Goal: Navigation & Orientation: Find specific page/section

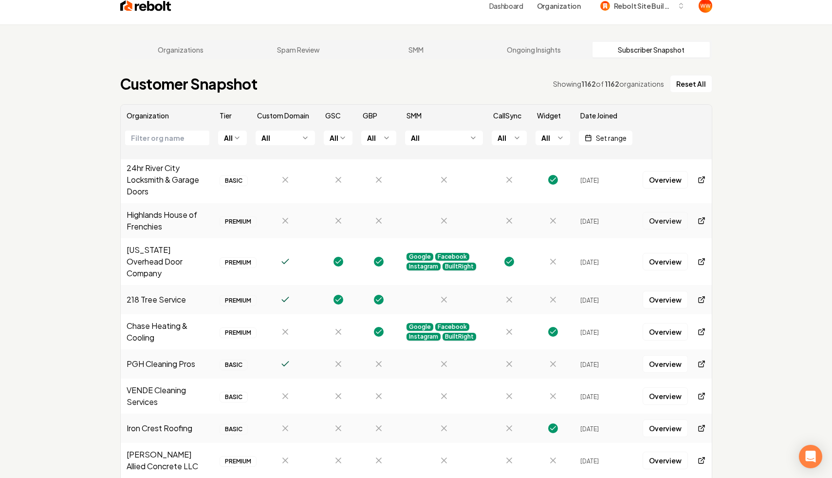
scroll to position [450, 0]
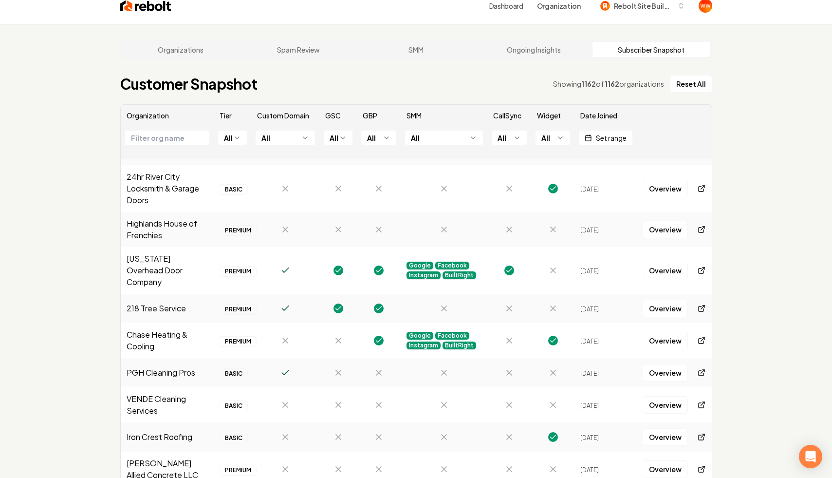
click at [729, 155] on div "Organizations Spam Review SMM Ongoing Insights Subscriber Snapshot Customer Sna…" at bounding box center [416, 266] width 832 height 485
click at [82, 83] on div "Organizations Spam Review SMM Ongoing Insights Subscriber Snapshot Customer Sna…" at bounding box center [416, 266] width 832 height 485
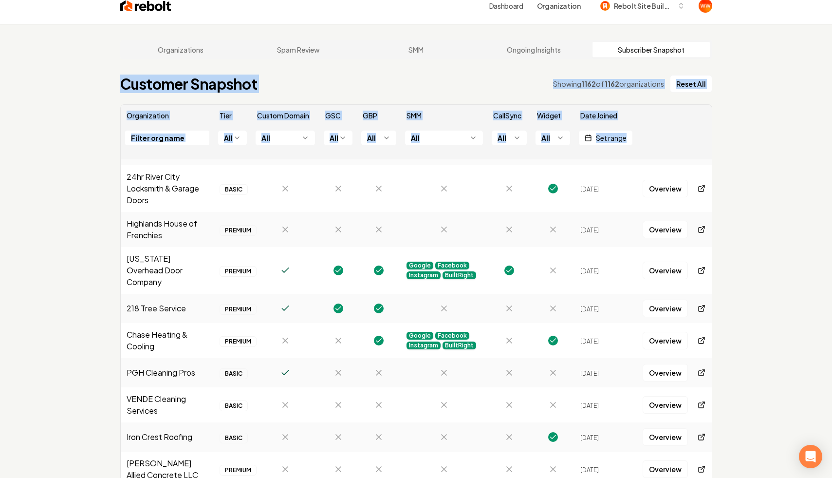
drag, startPoint x: 110, startPoint y: 85, endPoint x: 741, endPoint y: 221, distance: 646.0
click at [741, 221] on div "Organizations Spam Review SMM Ongoing Insights Subscriber Snapshot Customer Sna…" at bounding box center [416, 266] width 832 height 485
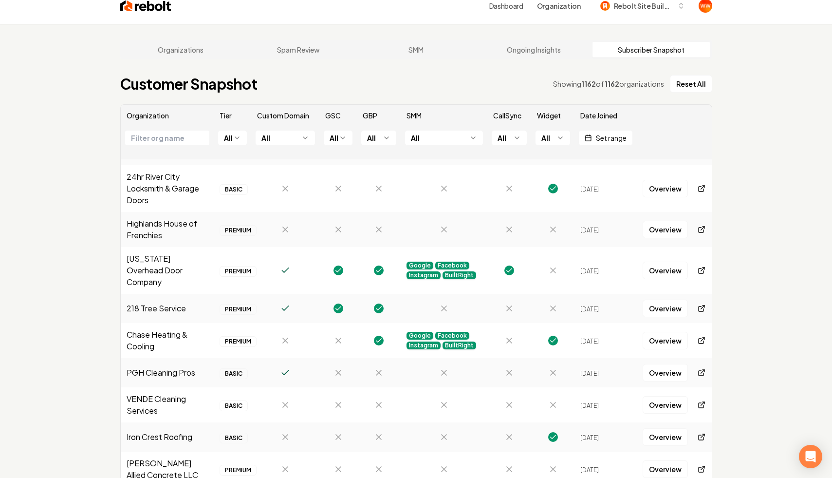
scroll to position [0, 0]
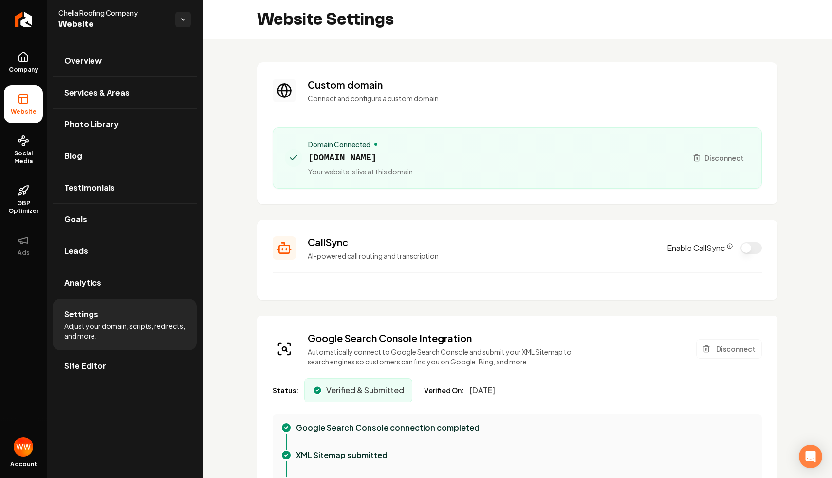
scroll to position [26, 0]
